Goal: Transaction & Acquisition: Purchase product/service

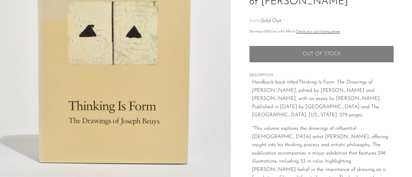
scroll to position [167, 0]
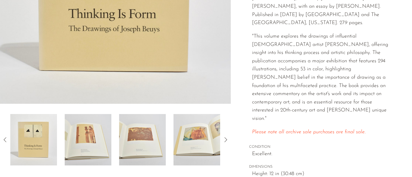
click at [148, 140] on img at bounding box center [142, 139] width 47 height 51
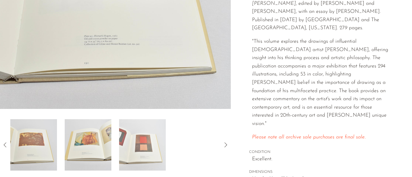
scroll to position [162, 0]
click at [32, 149] on img at bounding box center [33, 144] width 47 height 51
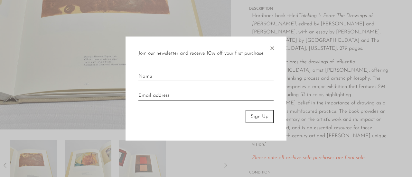
scroll to position [143, 0]
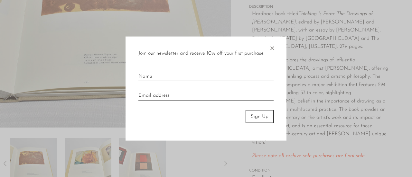
click at [270, 46] on span "×" at bounding box center [272, 46] width 6 height 21
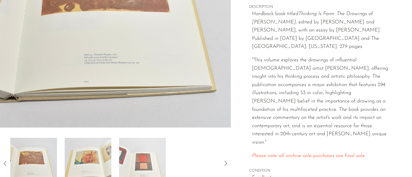
click at [28, 171] on img at bounding box center [33, 163] width 47 height 51
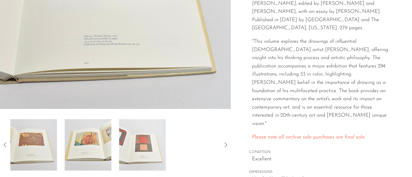
click at [86, 152] on img at bounding box center [88, 144] width 47 height 51
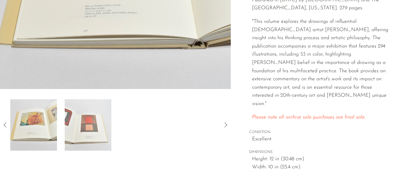
scroll to position [184, 0]
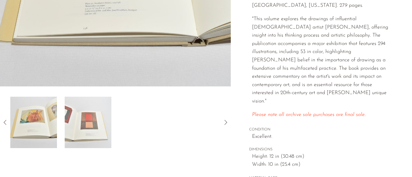
click at [6, 118] on div at bounding box center [115, 122] width 231 height 51
click at [6, 126] on icon at bounding box center [5, 123] width 8 height 8
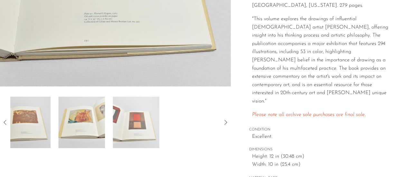
click at [6, 126] on icon at bounding box center [5, 123] width 8 height 8
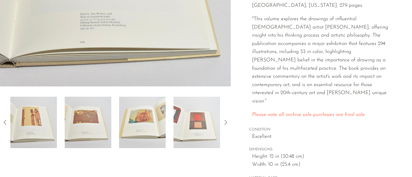
click at [6, 126] on icon at bounding box center [5, 123] width 8 height 8
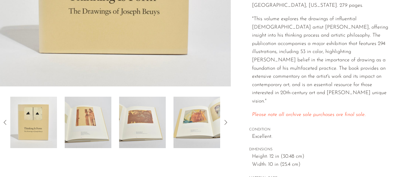
click at [88, 120] on img at bounding box center [88, 122] width 47 height 51
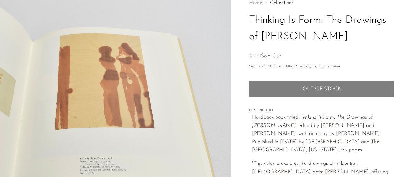
scroll to position [39, 0]
drag, startPoint x: 344, startPoint y: 20, endPoint x: 356, endPoint y: 45, distance: 27.9
click at [356, 45] on h1 "Thinking Is Form: The Drawings of [PERSON_NAME]" at bounding box center [321, 29] width 145 height 33
copy h1 "Drawings of [PERSON_NAME]"
